Goal: Information Seeking & Learning: Find specific fact

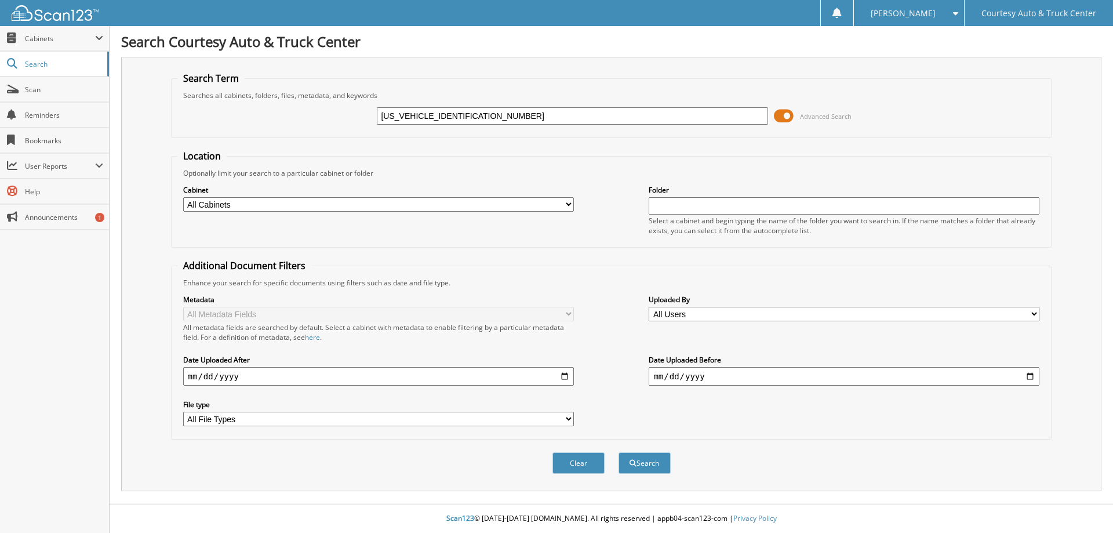
type input "[US_VEHICLE_IDENTIFICATION_NUMBER]"
click at [817, 115] on span "Advanced Search" at bounding box center [826, 116] width 52 height 9
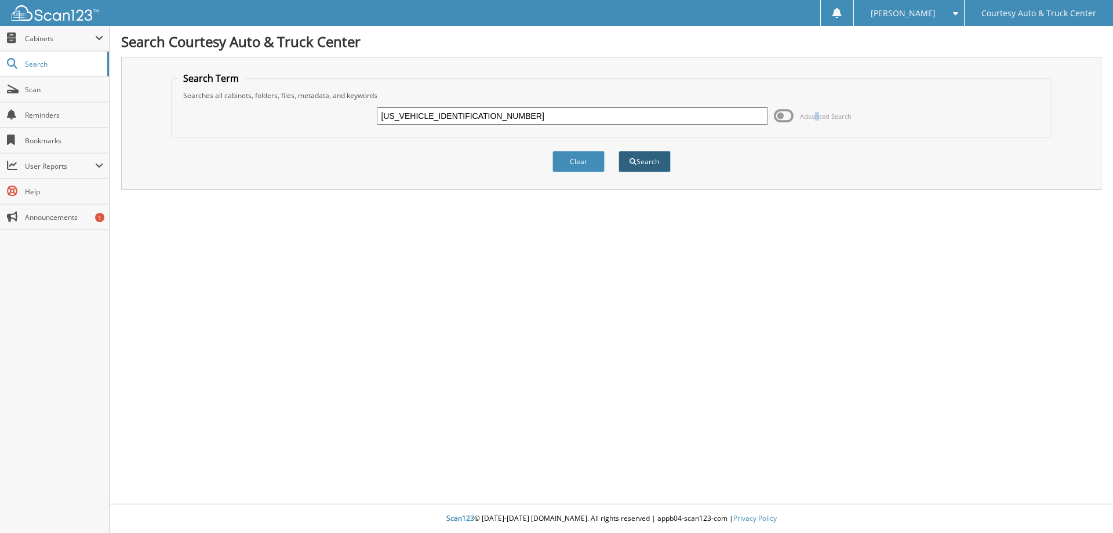
click at [648, 161] on button "Search" at bounding box center [645, 161] width 52 height 21
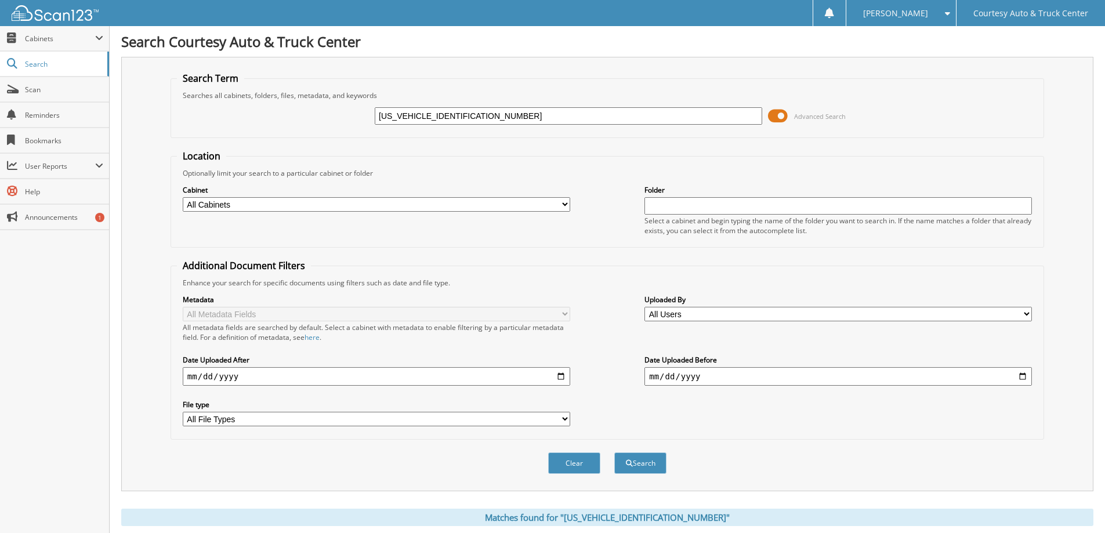
click at [816, 114] on span "Advanced Search" at bounding box center [820, 116] width 52 height 9
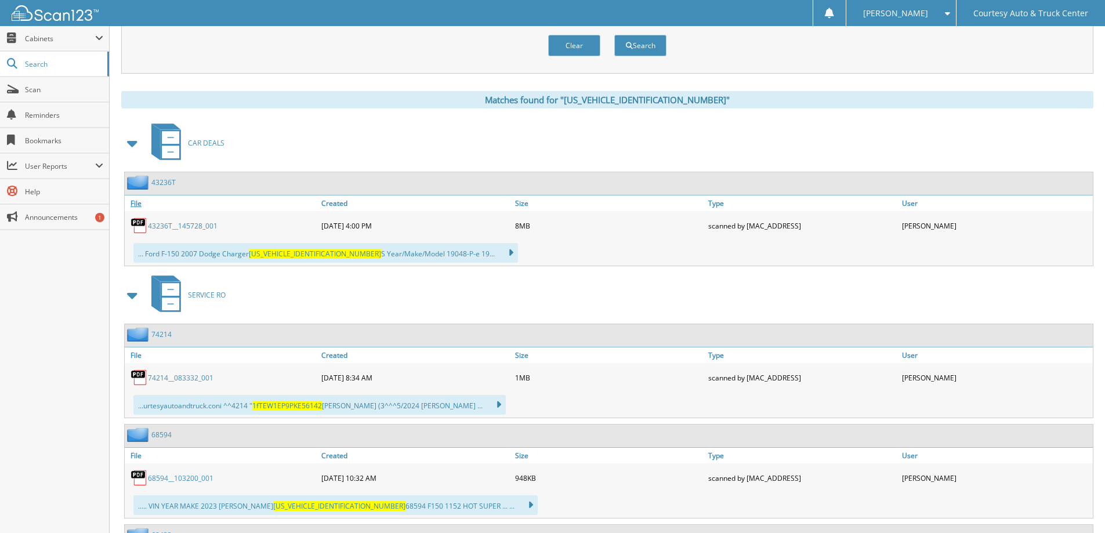
scroll to position [174, 0]
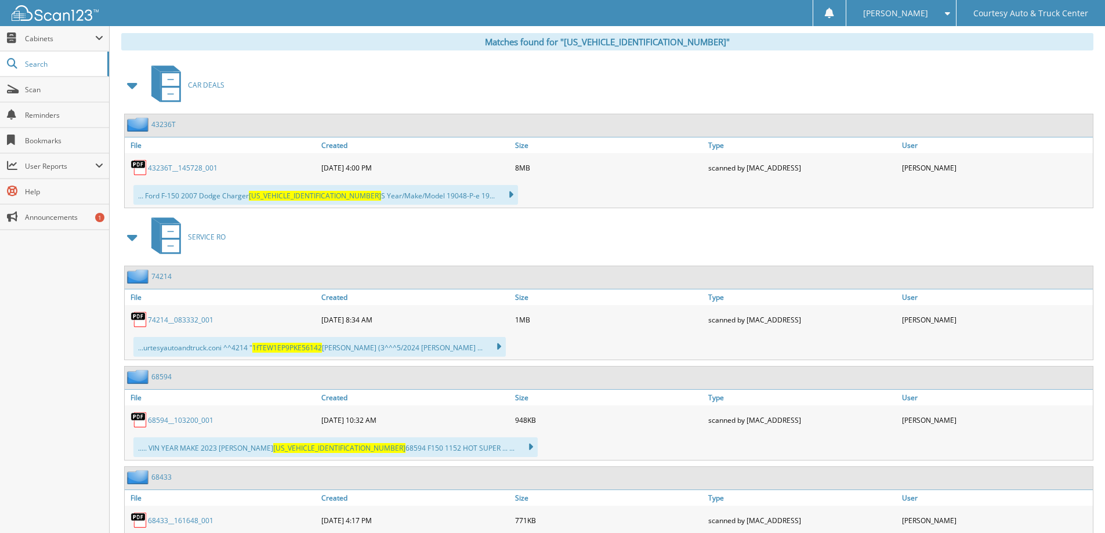
click at [157, 416] on link "68594__103200_001" at bounding box center [181, 420] width 66 height 10
